Goal: Information Seeking & Learning: Learn about a topic

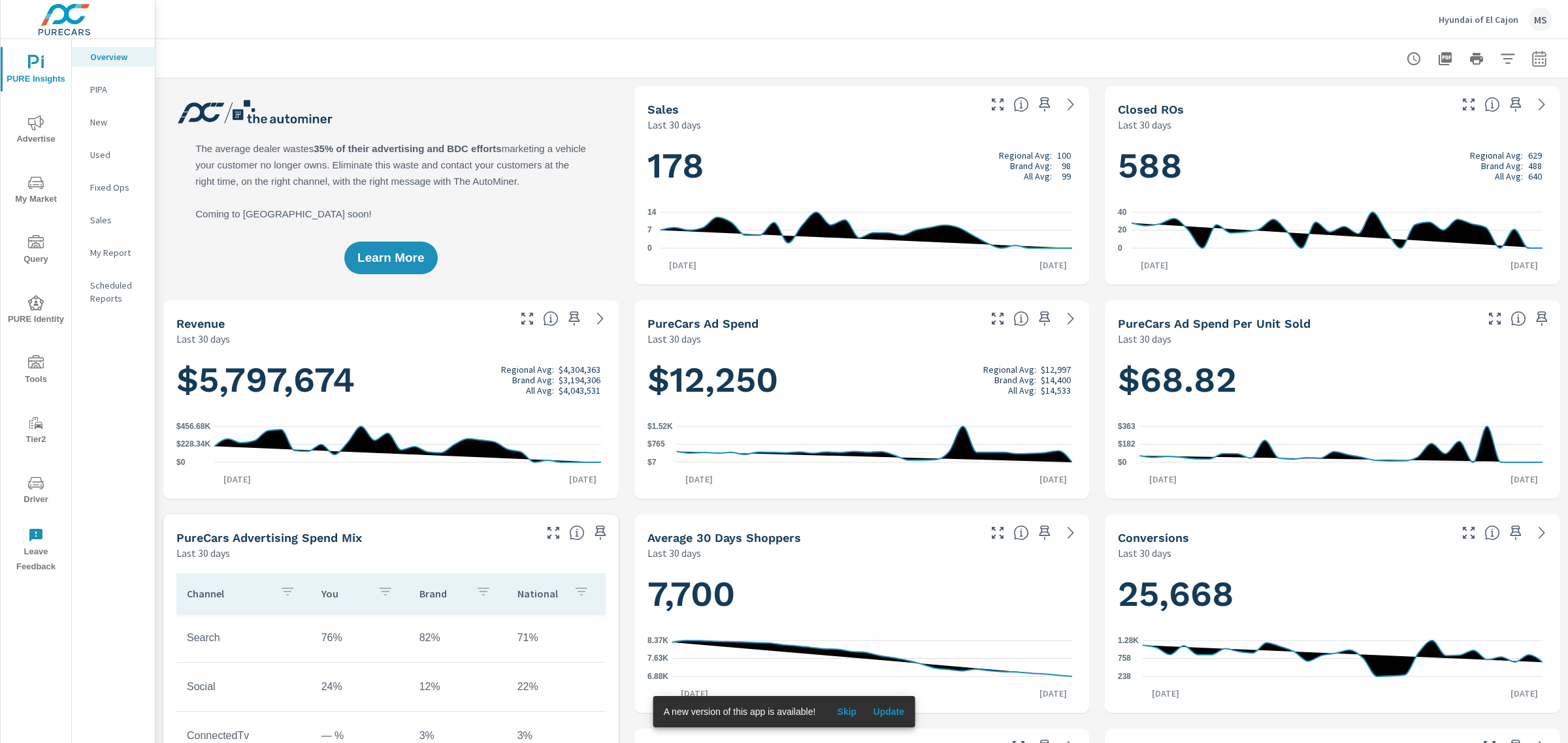
click at [38, 130] on span "Advertise" at bounding box center [36, 131] width 63 height 32
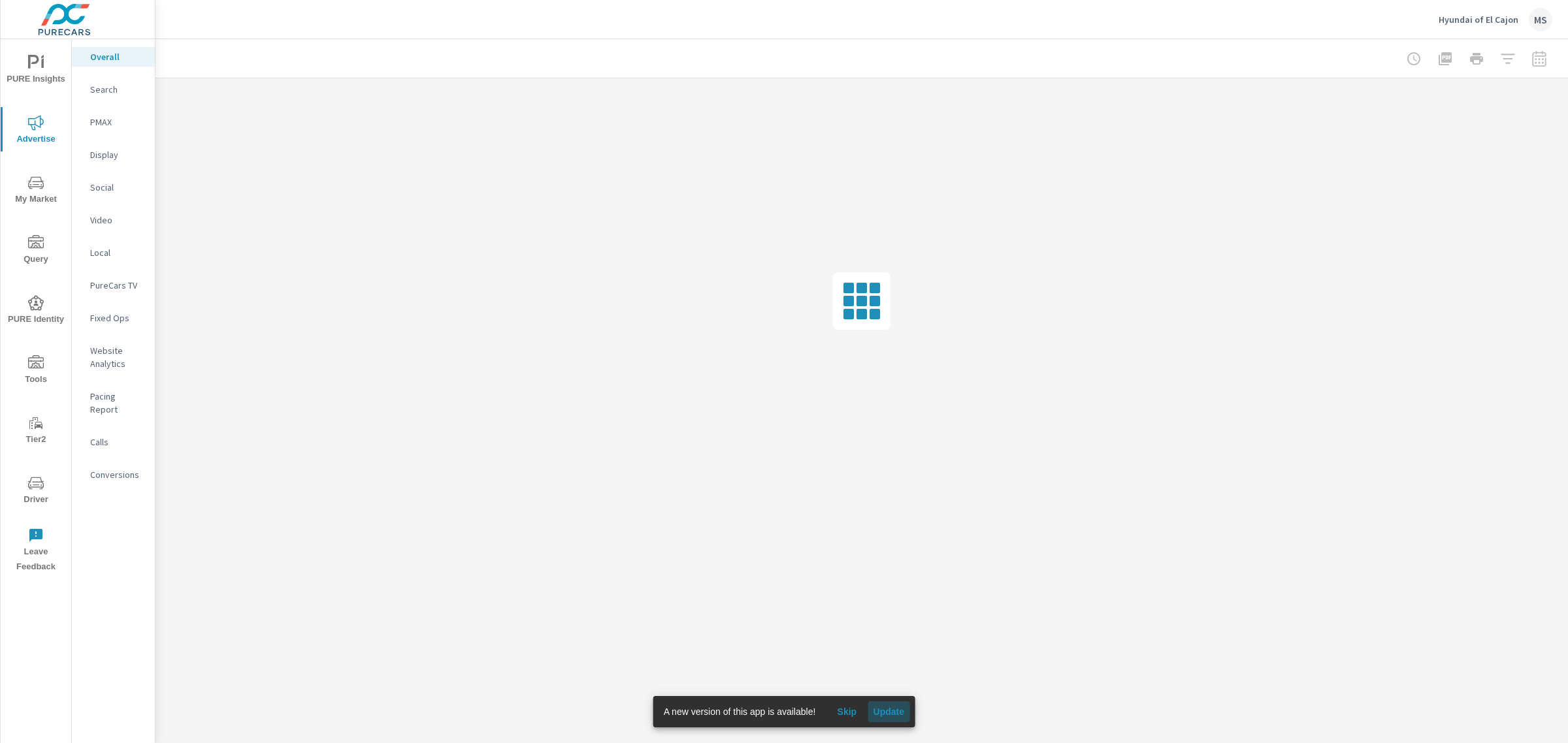
click at [893, 709] on span "Update" at bounding box center [888, 711] width 31 height 12
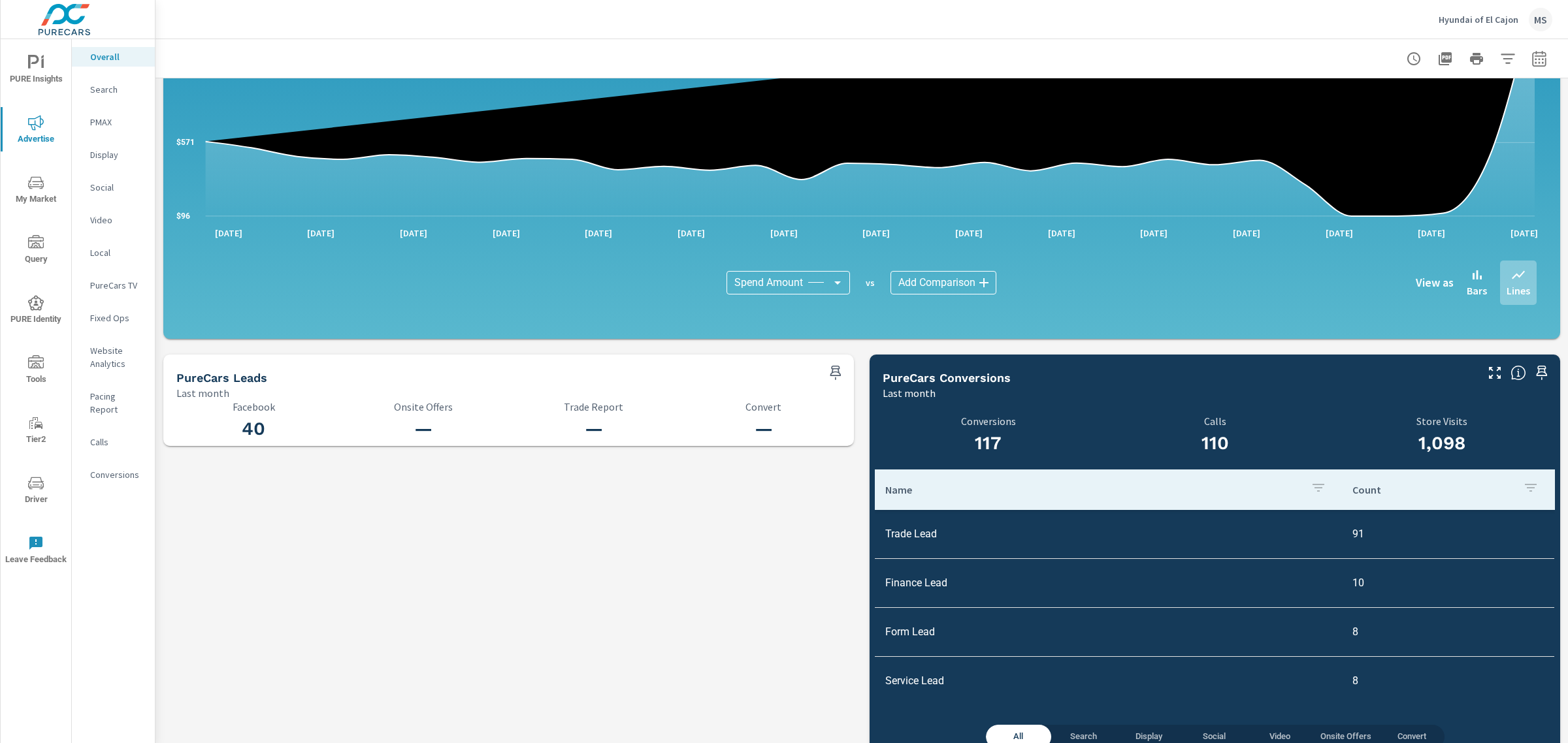
scroll to position [1155, 0]
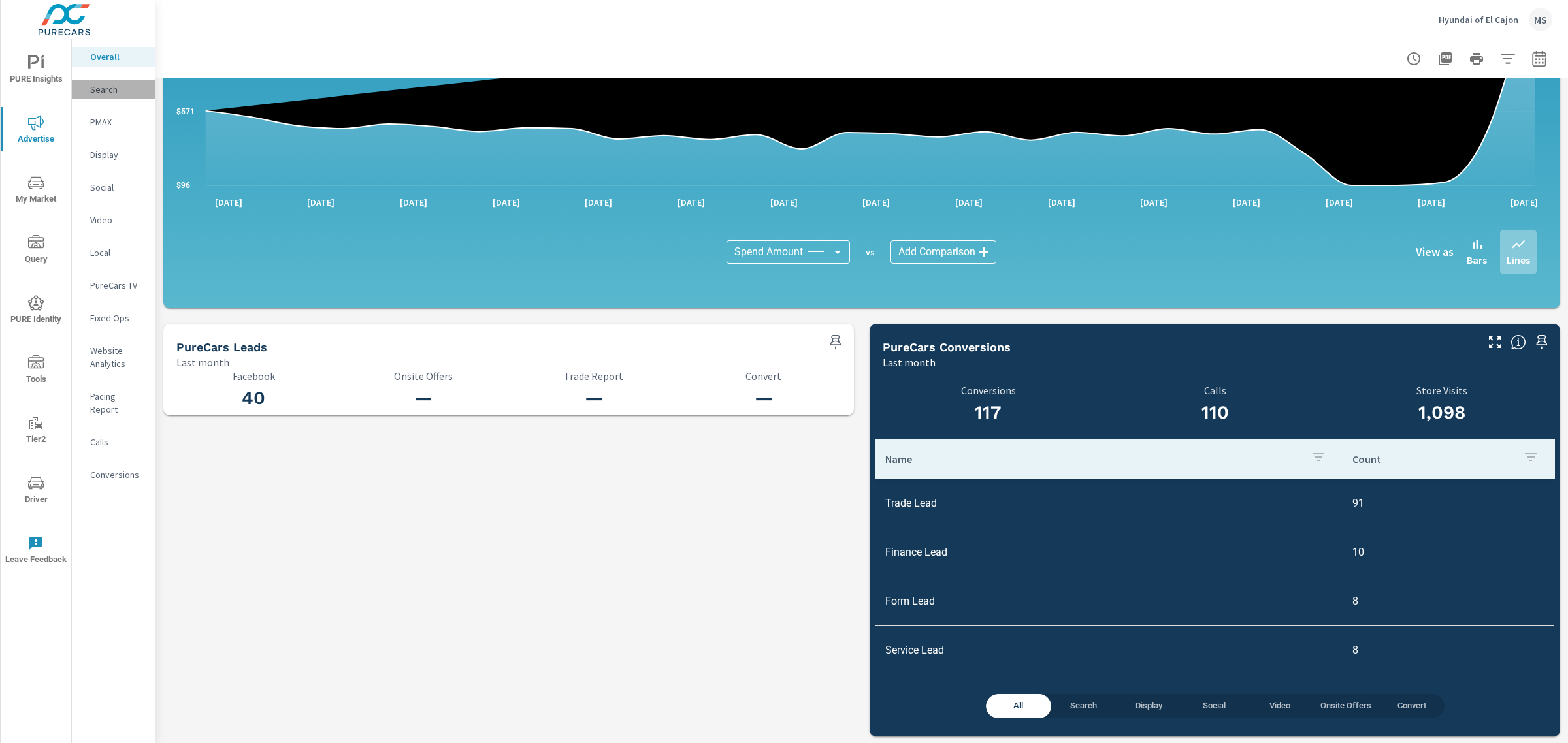
click at [108, 95] on p "Search" at bounding box center [117, 89] width 55 height 13
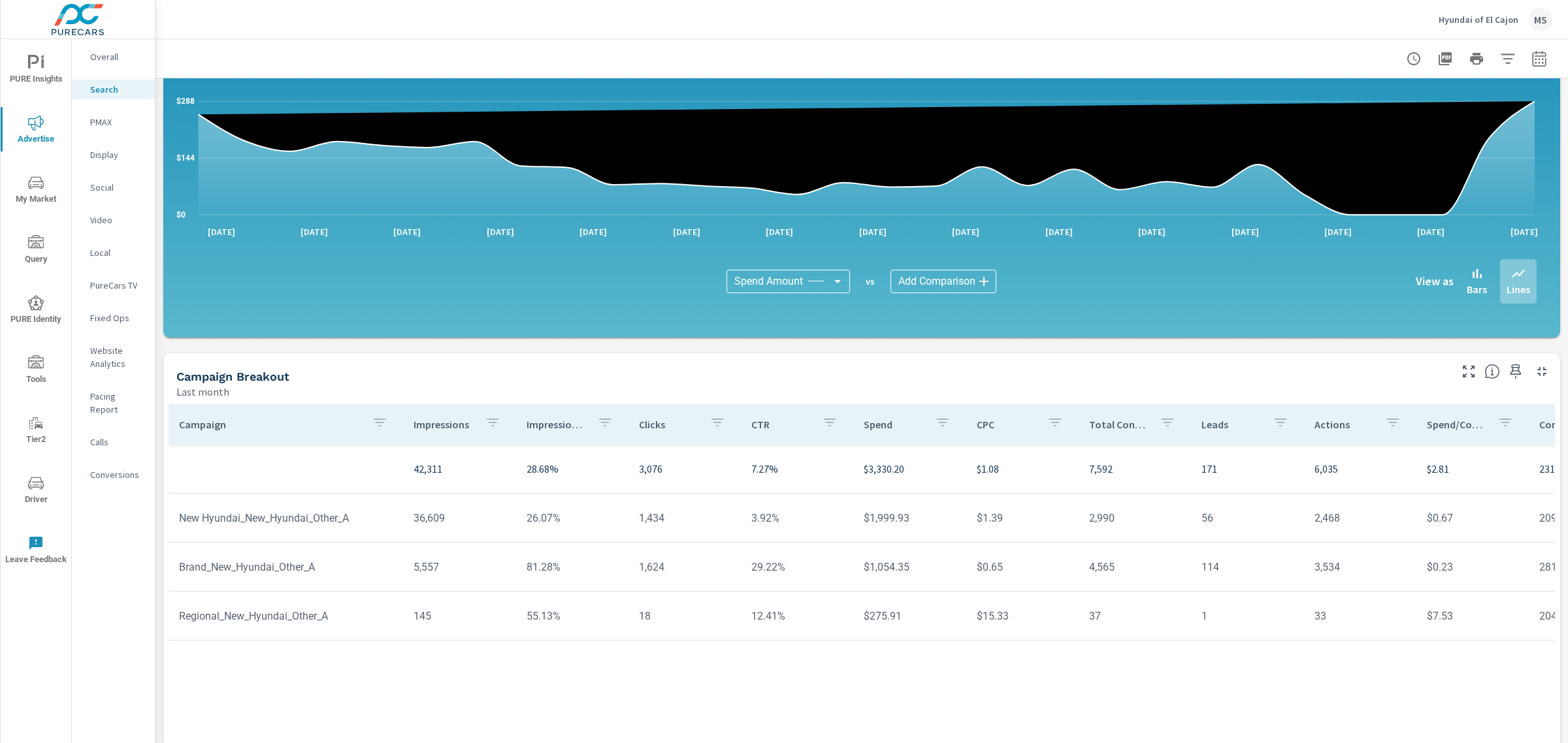
scroll to position [726, 0]
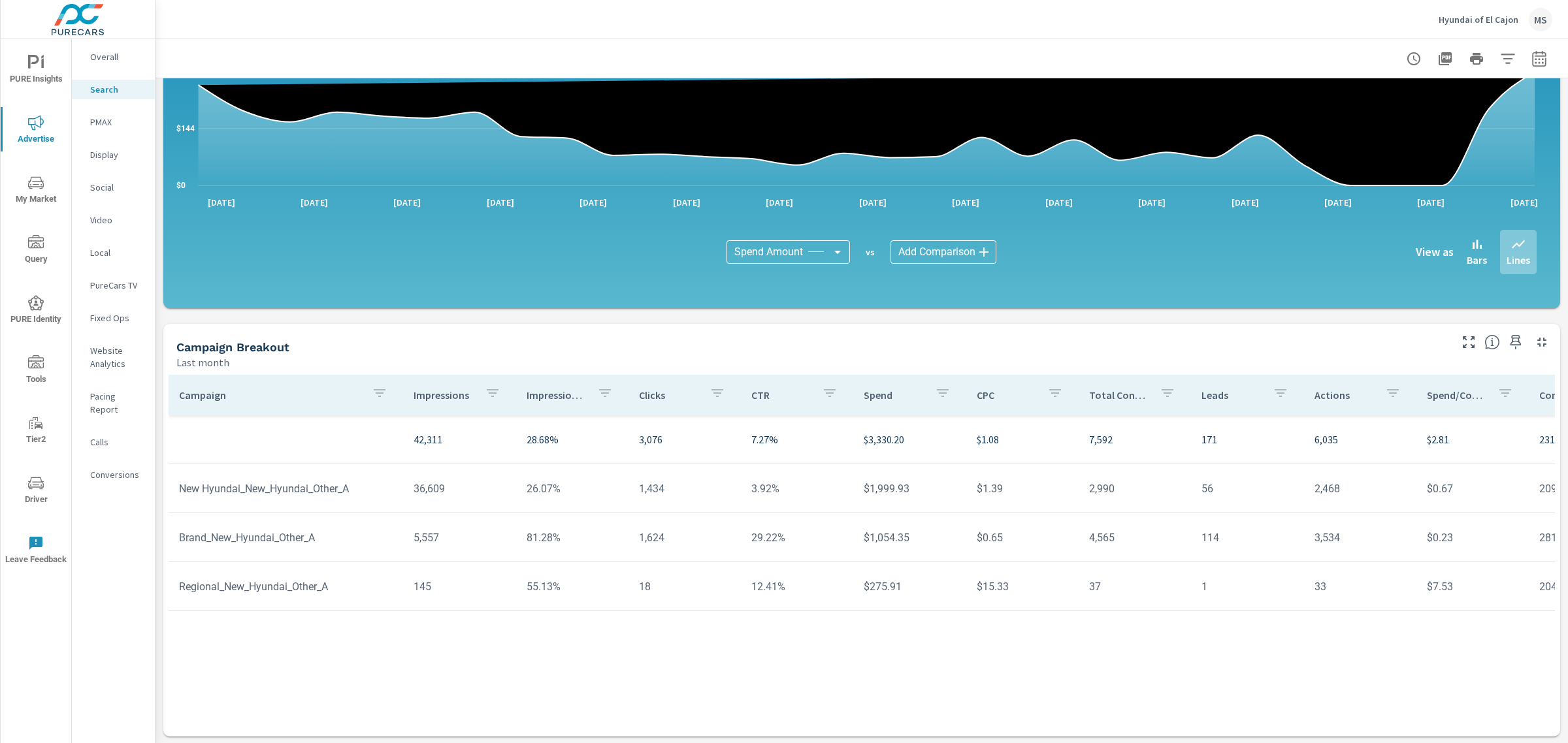
click at [37, 191] on span "My Market" at bounding box center [36, 191] width 63 height 32
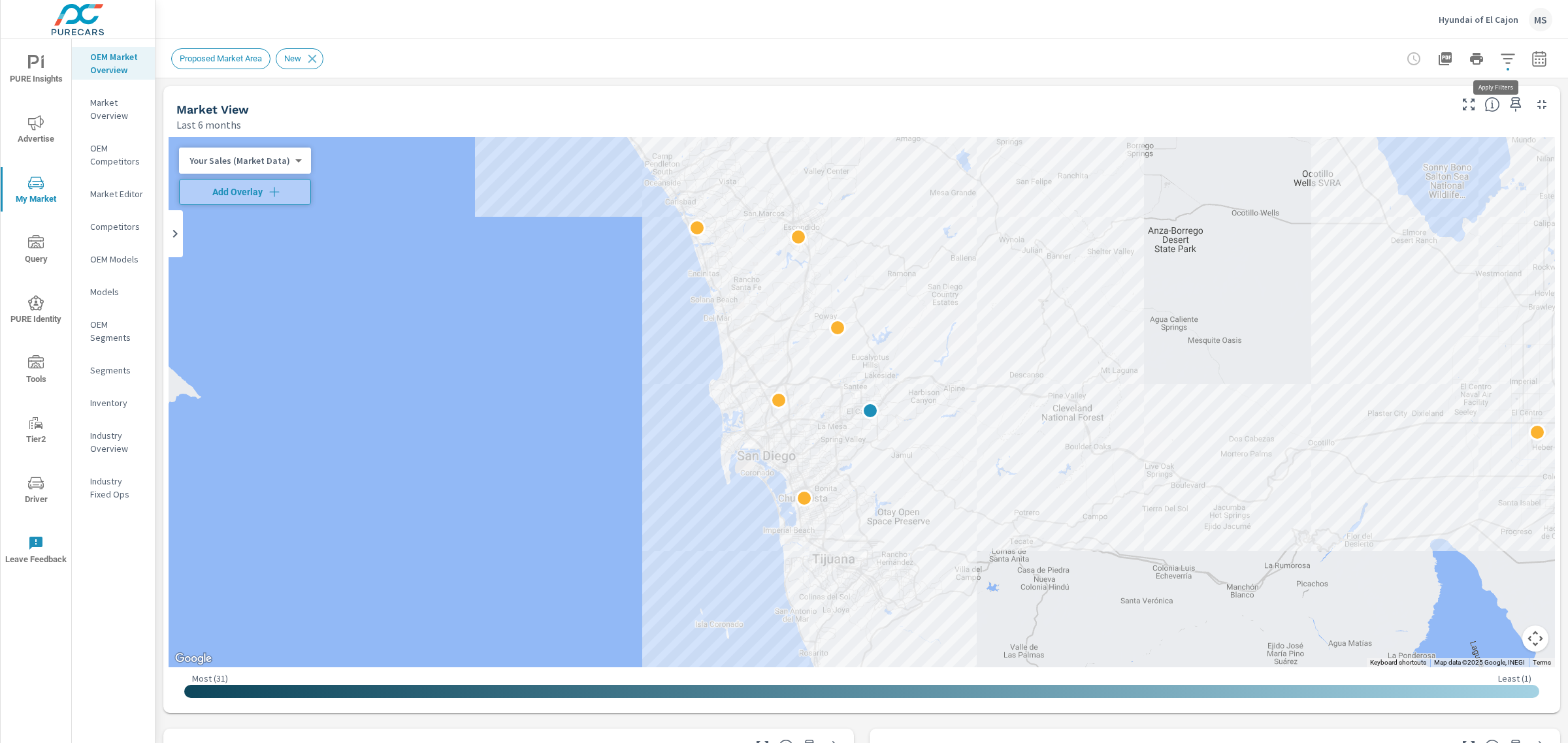
click at [1503, 55] on icon "button" at bounding box center [1508, 59] width 16 height 16
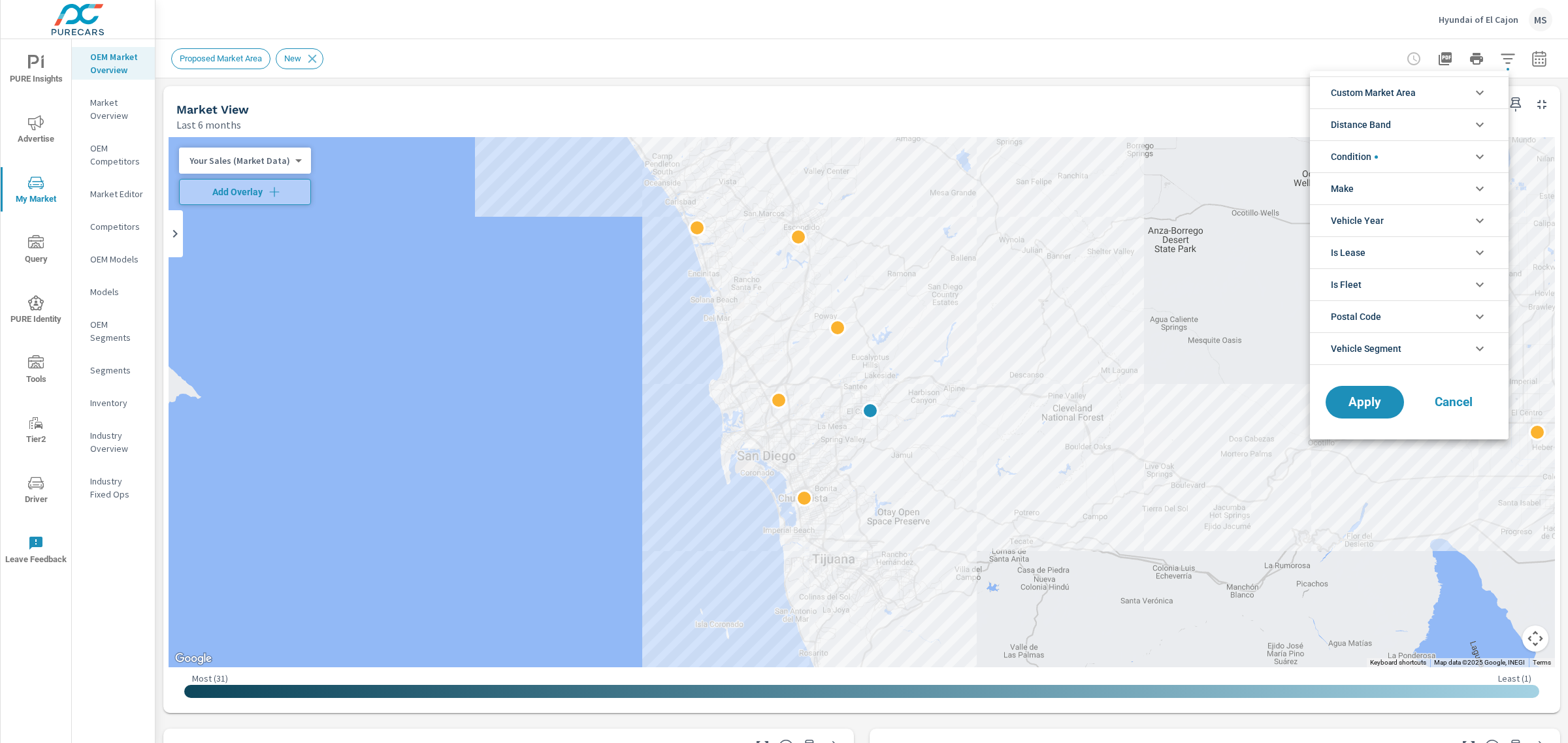
click at [1463, 161] on li "Condition" at bounding box center [1409, 156] width 198 height 32
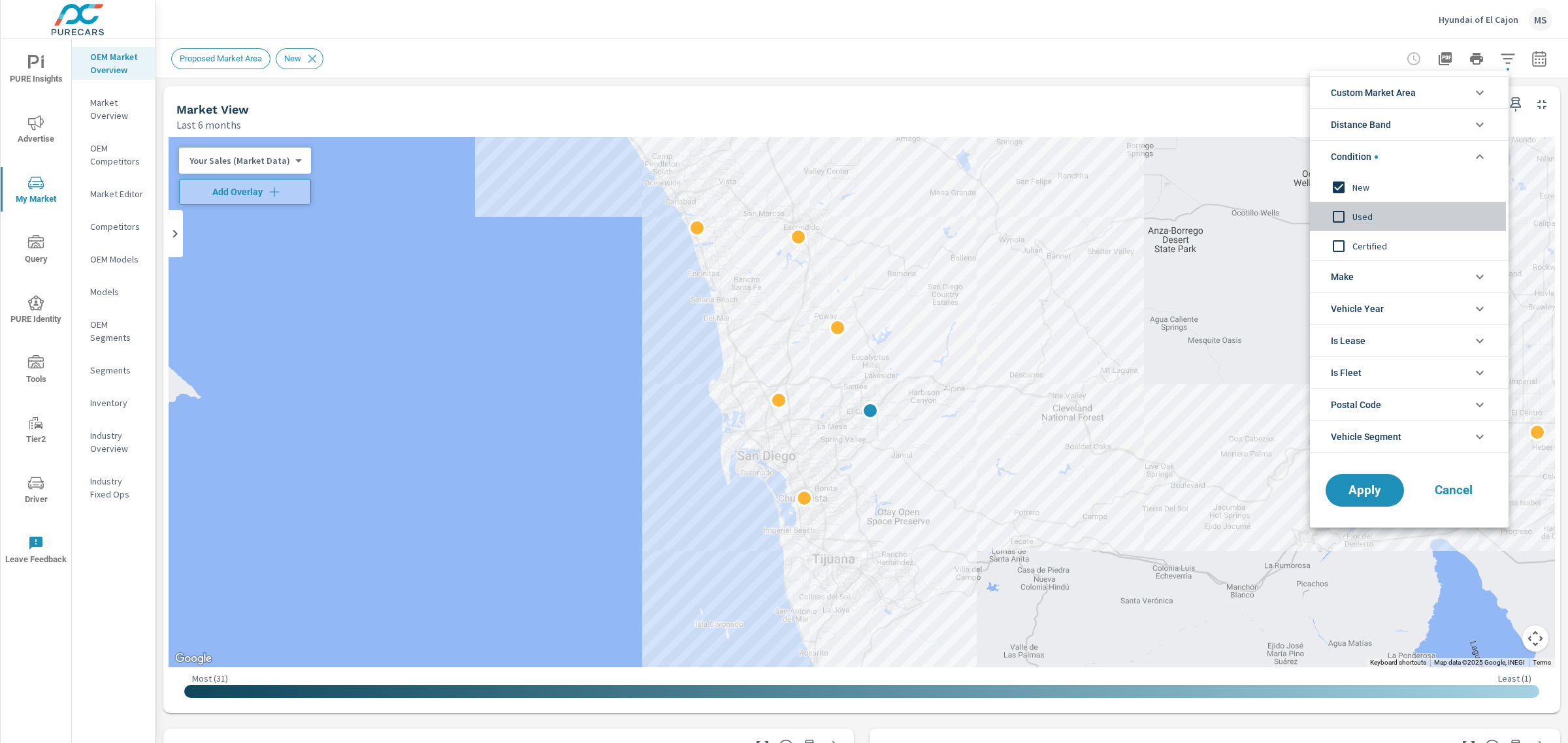
click at [1347, 219] on input "filter options" at bounding box center [1338, 216] width 28 height 28
click at [1336, 194] on input "filter options" at bounding box center [1338, 188] width 28 height 28
click at [1365, 480] on button "Apply" at bounding box center [1364, 490] width 81 height 34
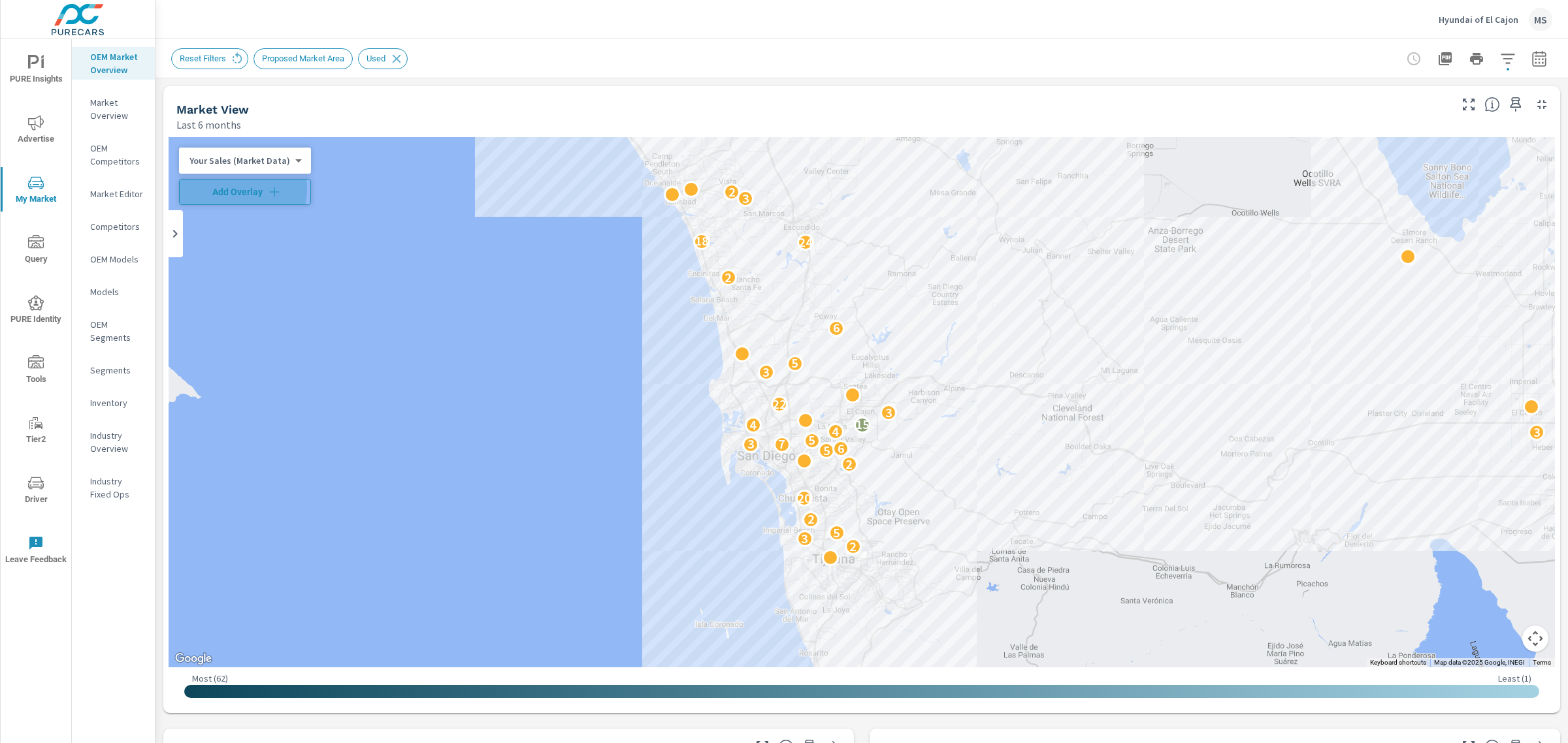
click at [230, 188] on span "Add Overlay" at bounding box center [245, 192] width 121 height 13
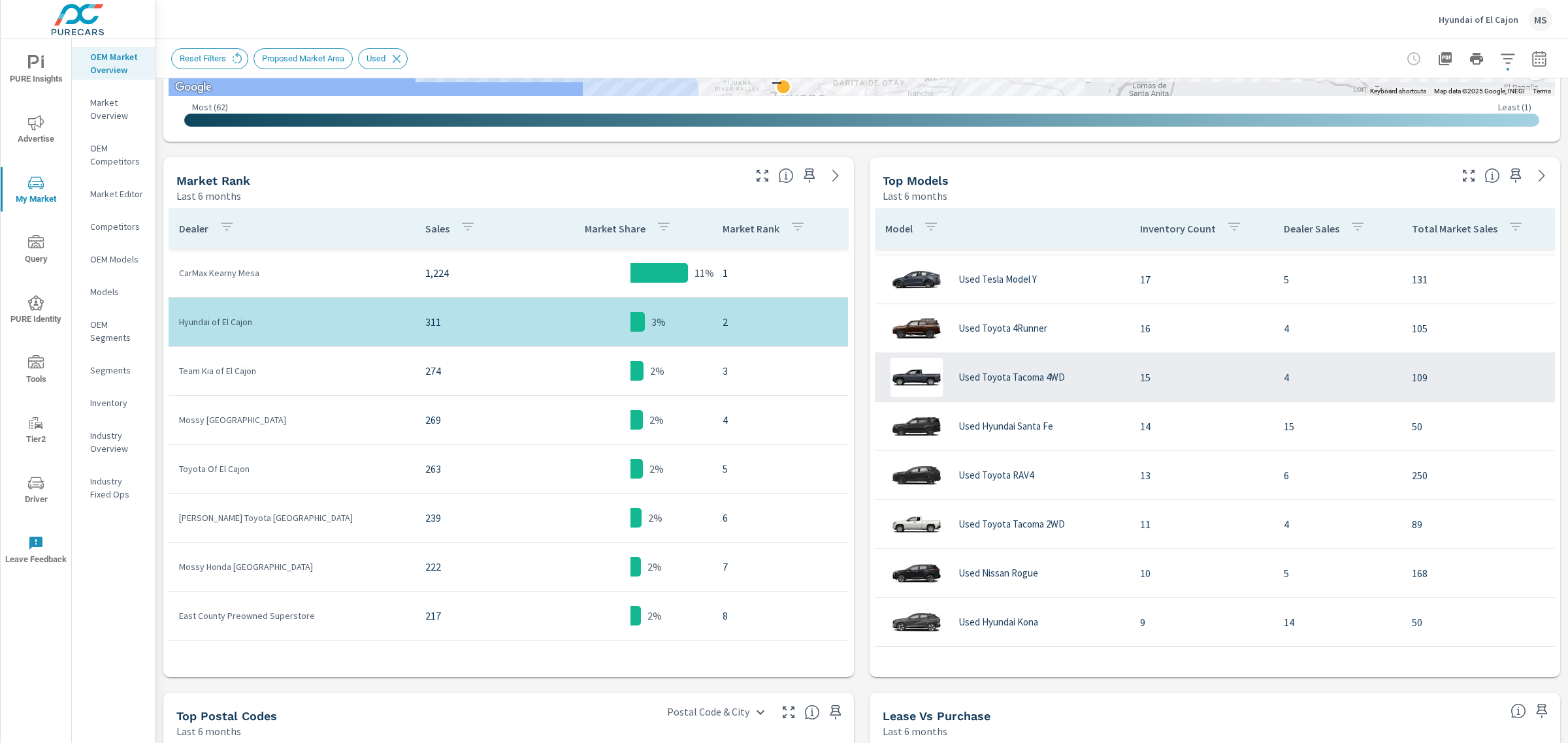
scroll to position [163, 0]
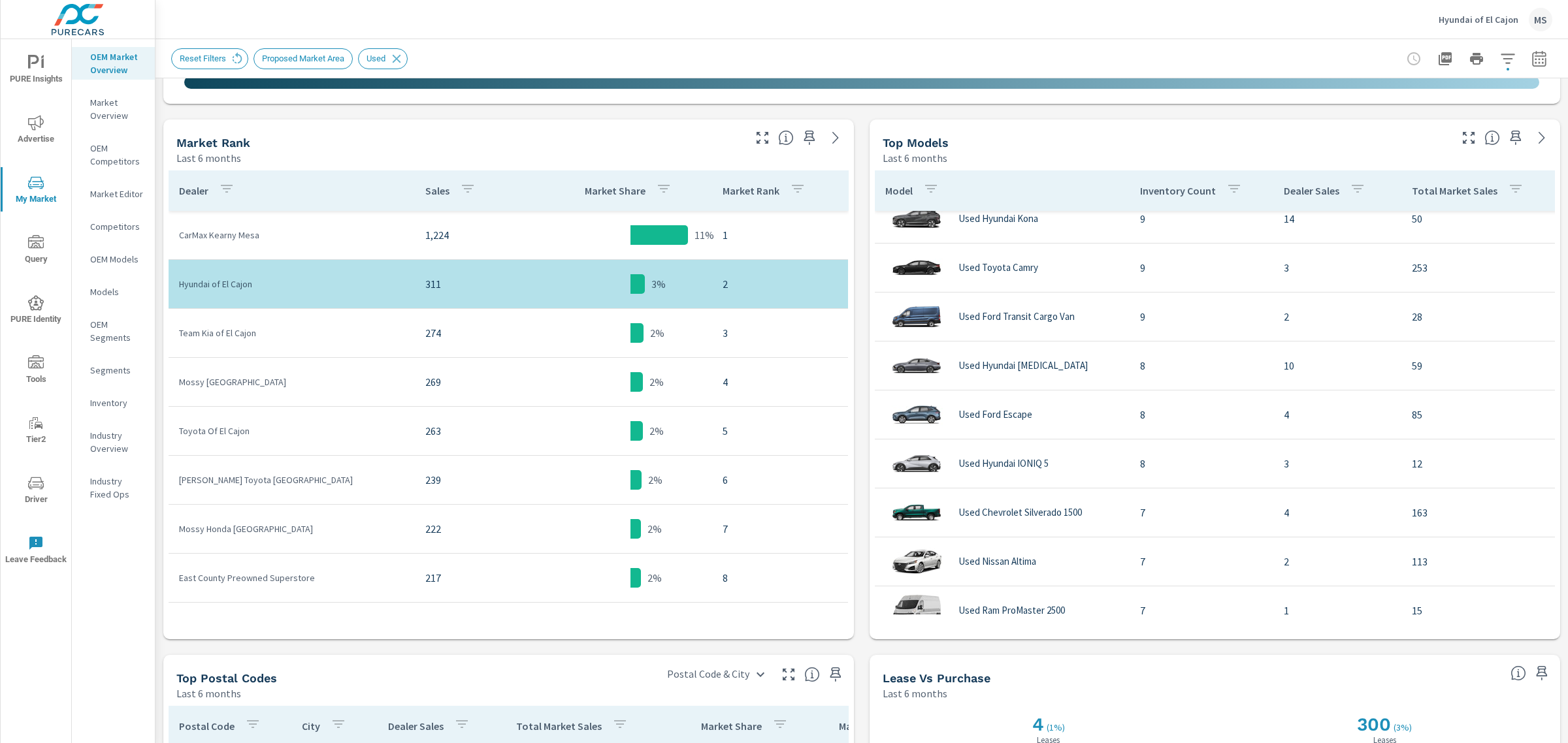
scroll to position [477, 0]
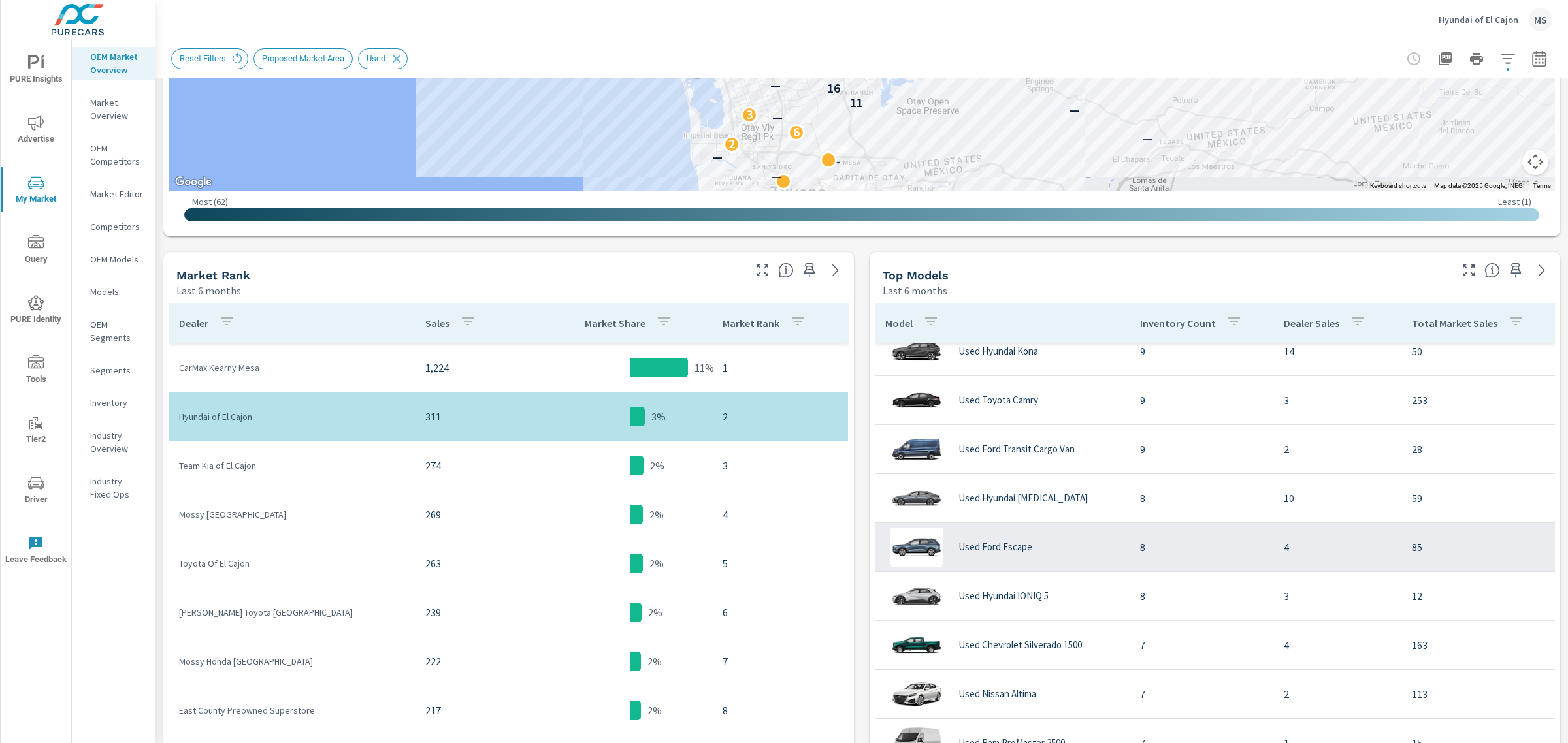
scroll to position [31, 0]
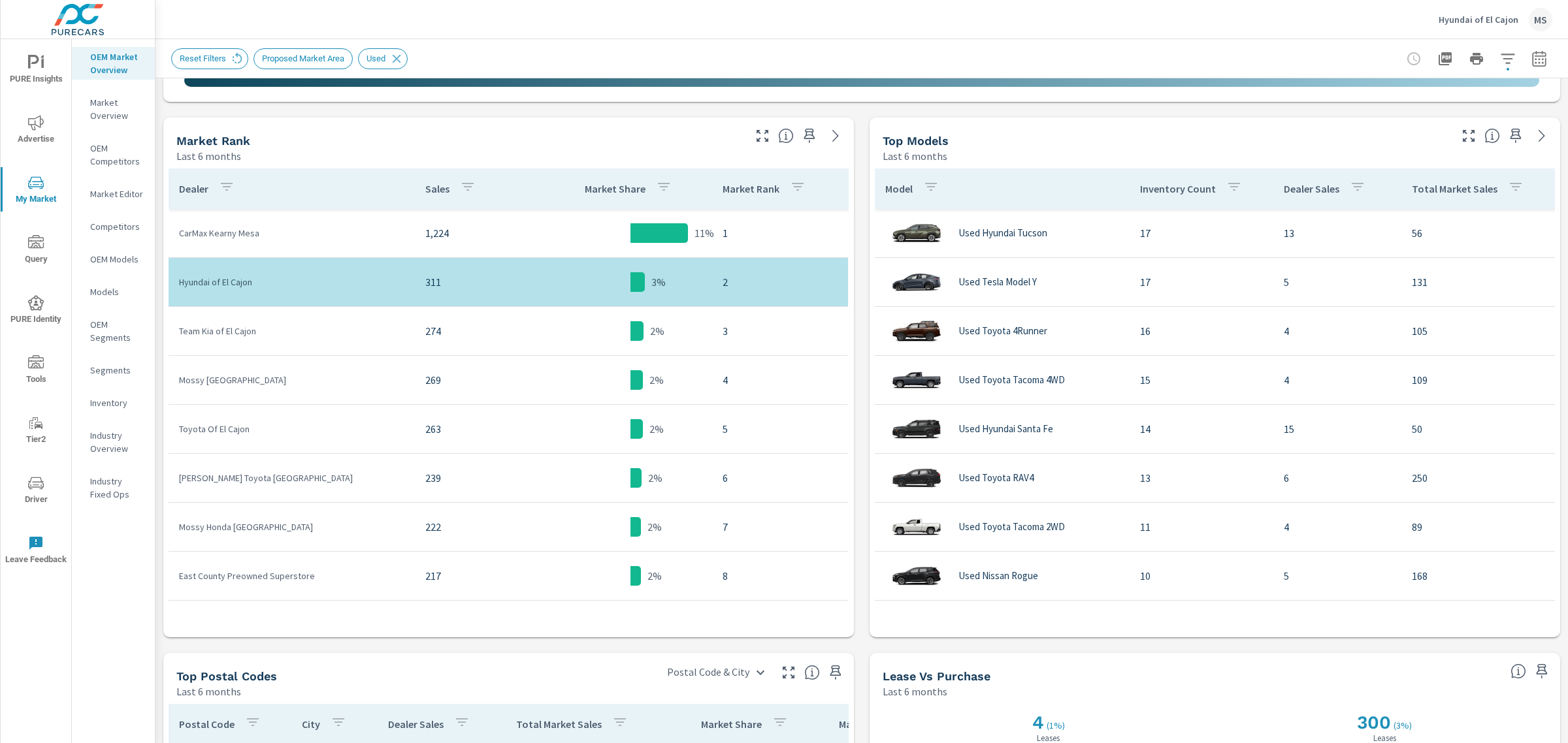
scroll to position [640, 0]
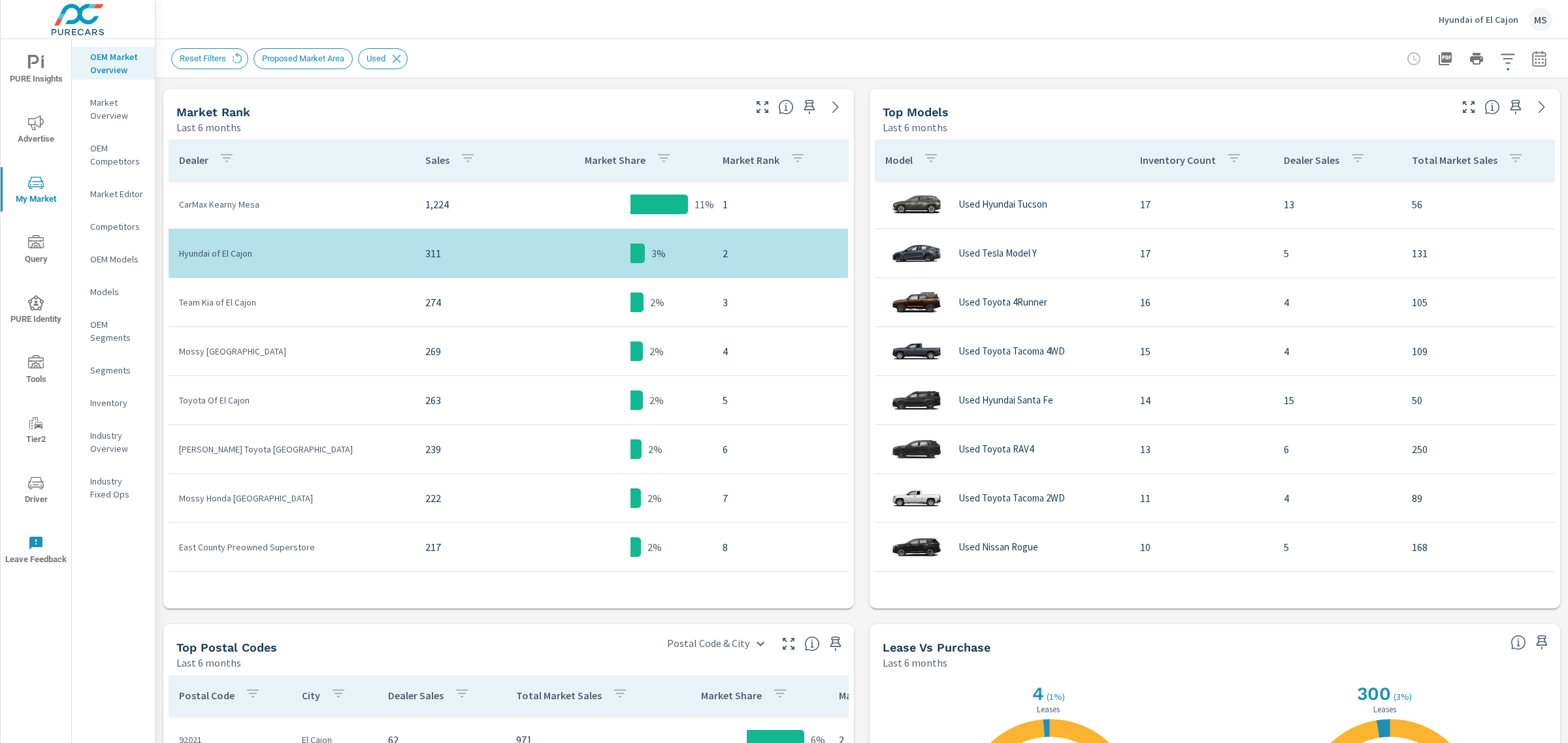
click at [1508, 163] on icon "button" at bounding box center [1516, 158] width 16 height 16
click at [1455, 162] on div at bounding box center [784, 372] width 1568 height 743
click at [1489, 160] on div "Total Market Sales" at bounding box center [1470, 160] width 117 height 30
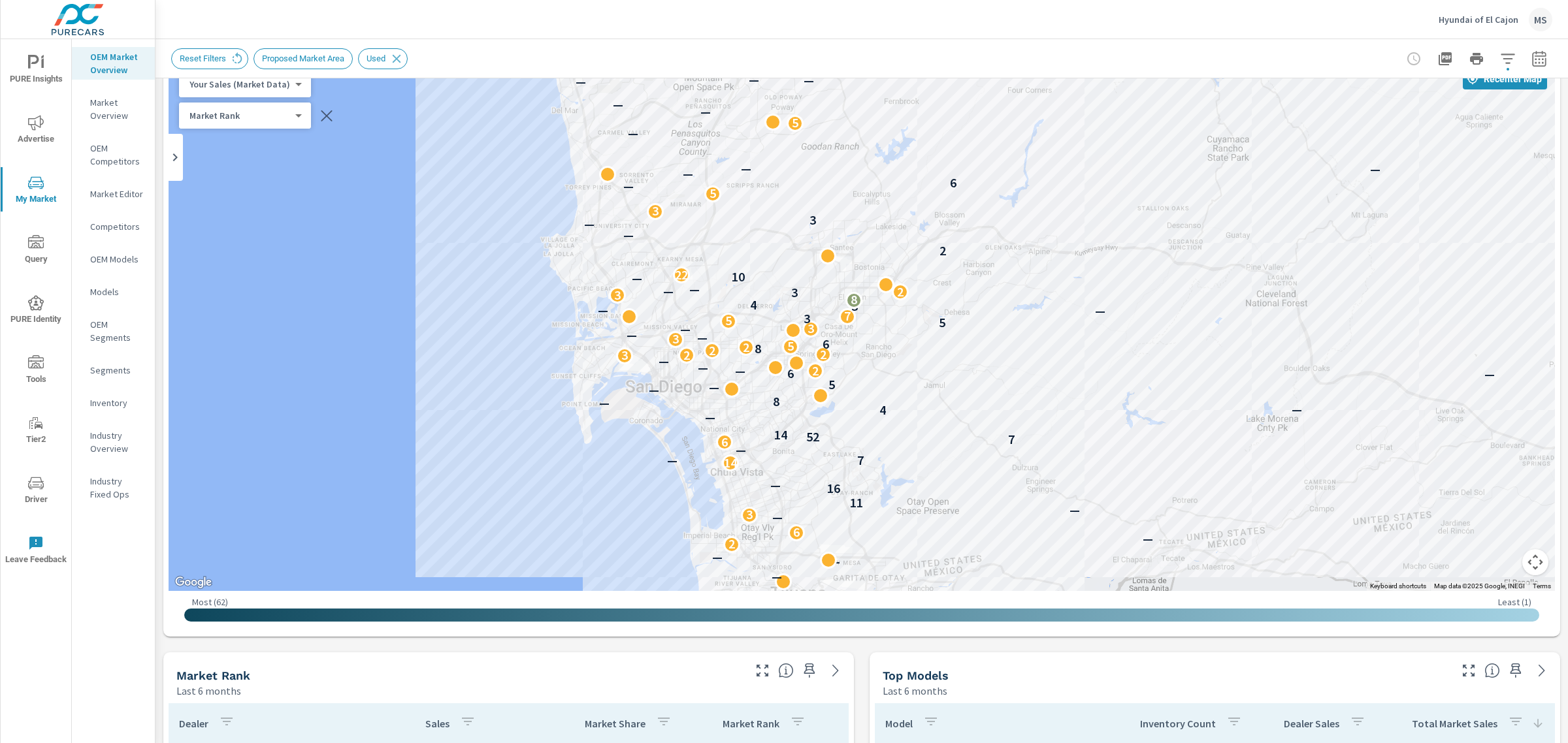
scroll to position [69, 0]
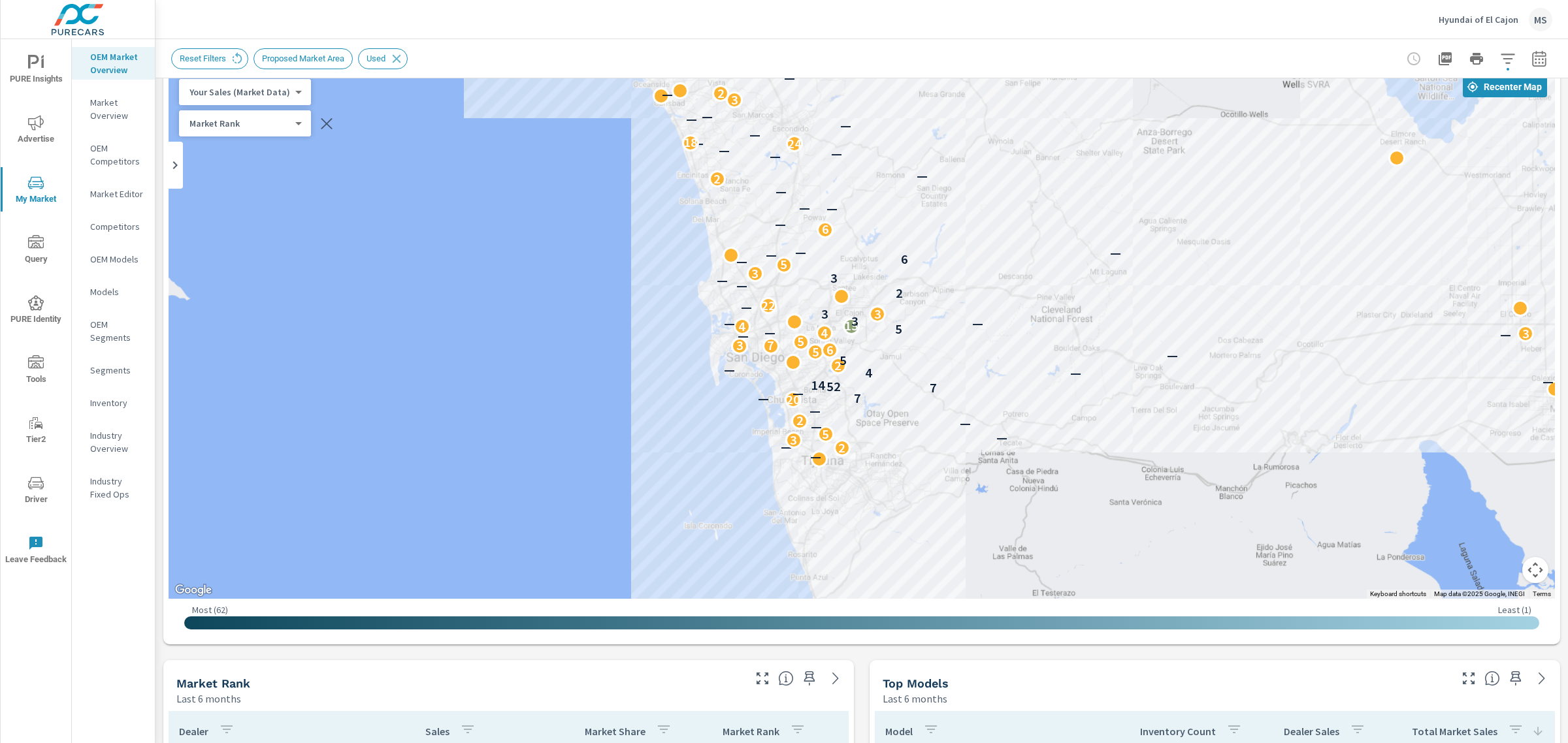
drag, startPoint x: 942, startPoint y: 538, endPoint x: 915, endPoint y: 447, distance: 94.9
click at [915, 447] on div "— — 2 — 3 — 5 — — 2 — 20 — 7 — 2 7 52 14 — 4 — — — — 2 5 — 5 6 3 7 5 — — 3 4 — …" at bounding box center [1463, 598] width 1254 height 705
